Goal: Information Seeking & Learning: Check status

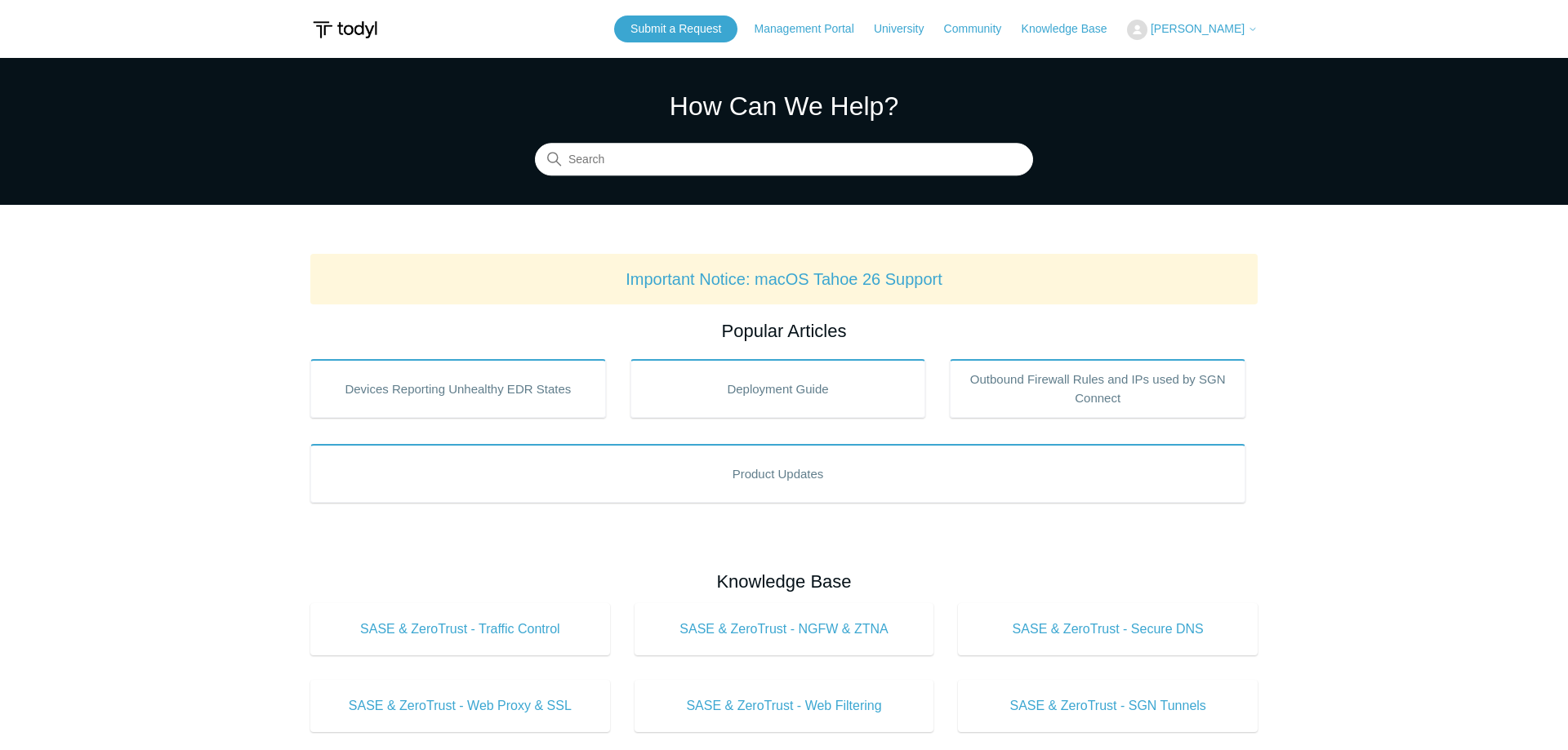
click at [1230, 21] on button "[PERSON_NAME]" at bounding box center [1191, 29] width 130 height 20
click at [1190, 73] on link "My Support Requests" at bounding box center [1207, 64] width 159 height 29
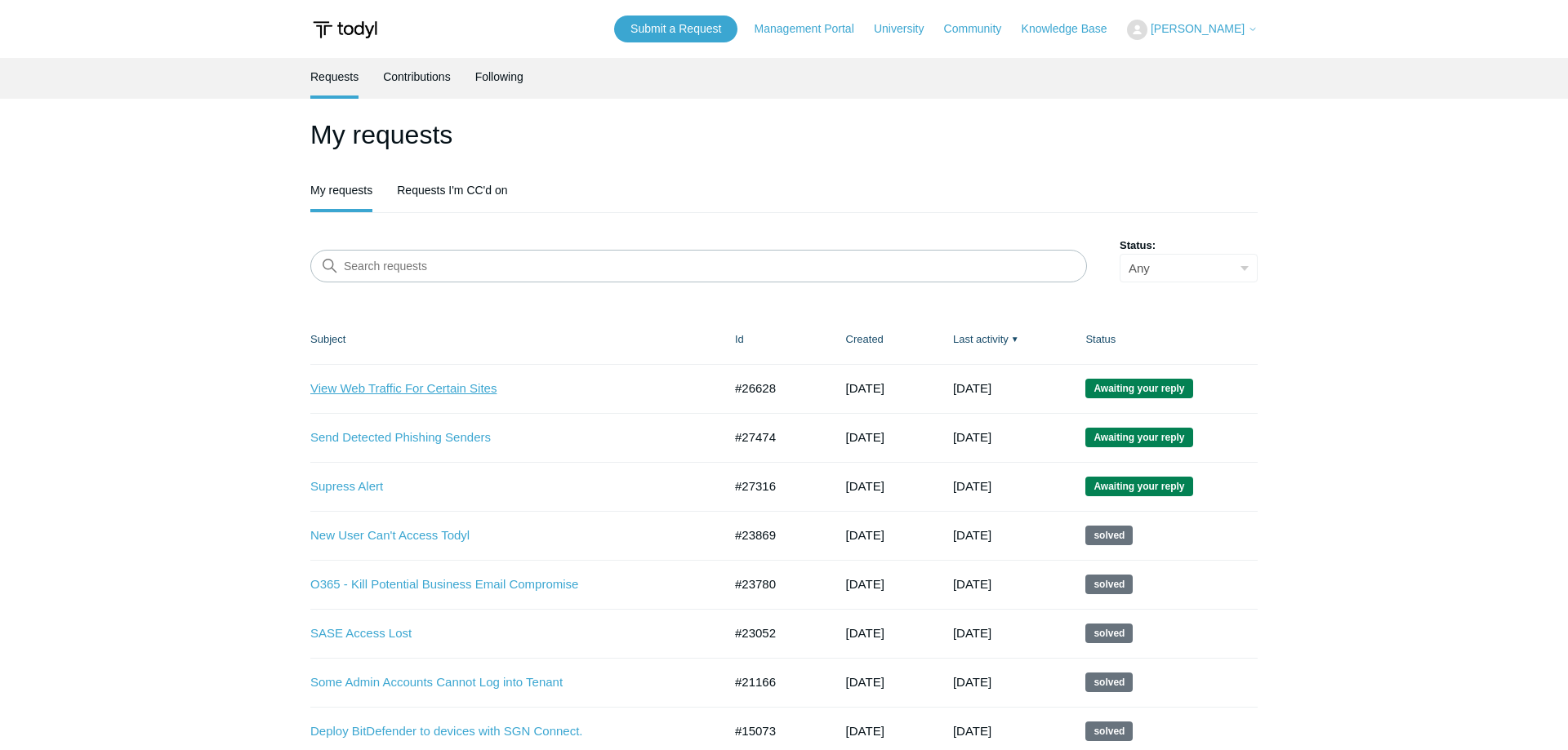
click at [406, 390] on link "View Web Traffic For Certain Sites" at bounding box center [504, 388] width 387 height 19
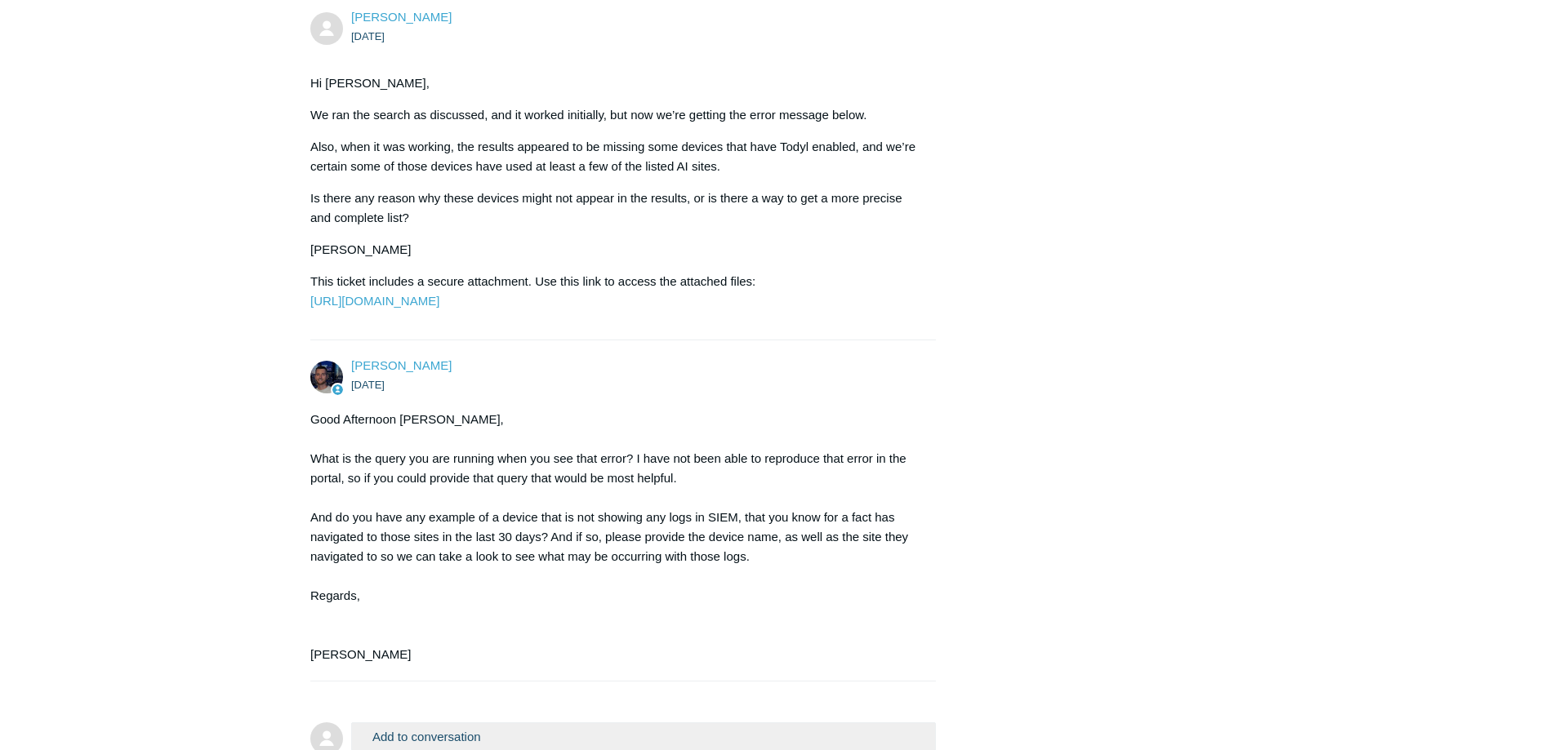
scroll to position [2320, 0]
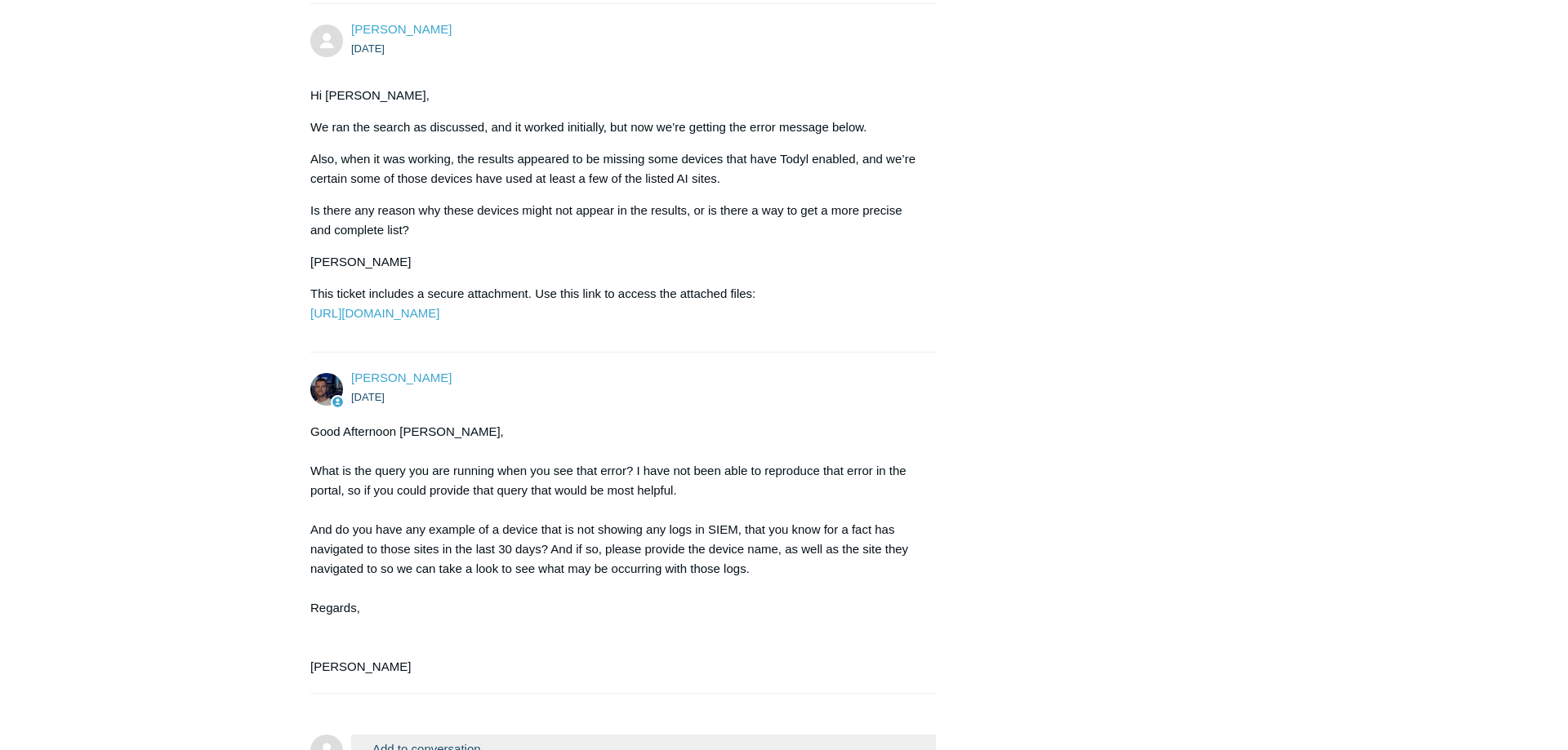
click at [783, 323] on p "This ticket includes a secure attachment. Use this link to access the attached …" at bounding box center [615, 304] width 610 height 39
click at [439, 320] on link "[URL][DOMAIN_NAME]" at bounding box center [374, 313] width 129 height 14
